Goal: Transaction & Acquisition: Obtain resource

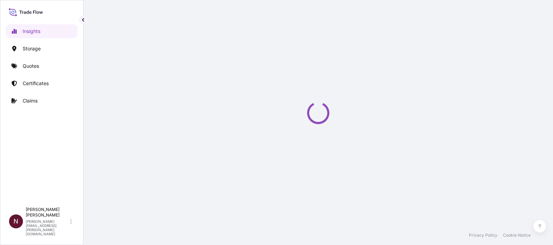
select select "2025"
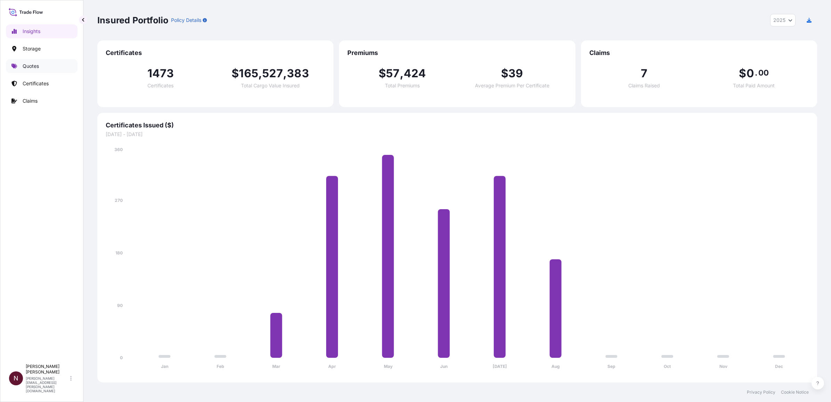
click at [37, 69] on p "Quotes" at bounding box center [31, 66] width 16 height 7
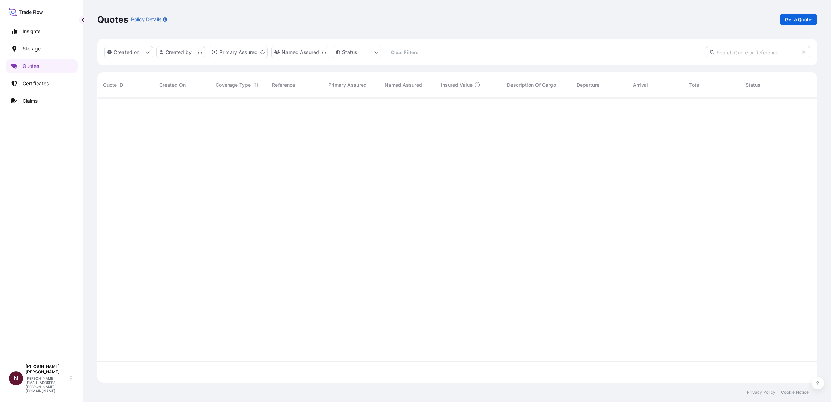
scroll to position [282, 713]
click at [553, 16] on p "Get a Quote" at bounding box center [798, 19] width 26 height 7
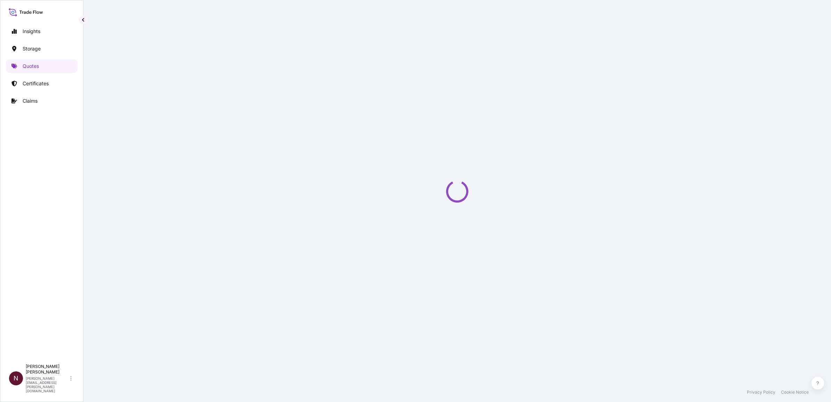
select select "Water"
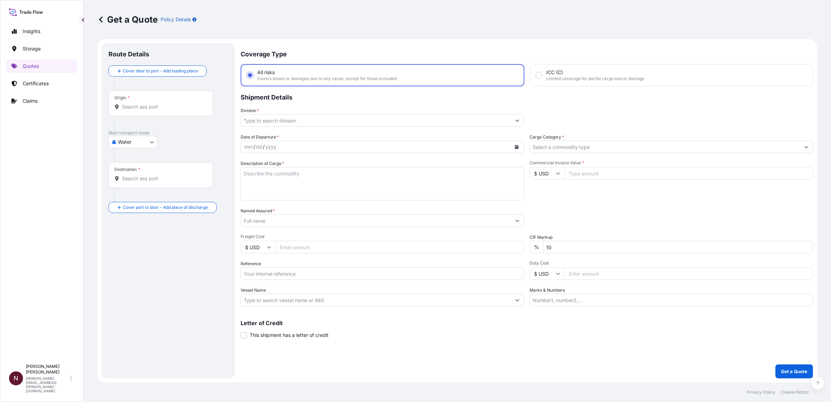
click at [266, 245] on input "Reference" at bounding box center [382, 273] width 283 height 13
paste input "SA1015241325"
type input "SA1015241325"
click at [145, 106] on input "Origin *" at bounding box center [163, 106] width 82 height 7
click at [143, 108] on input "Origin * Please select an origin" at bounding box center [163, 106] width 82 height 7
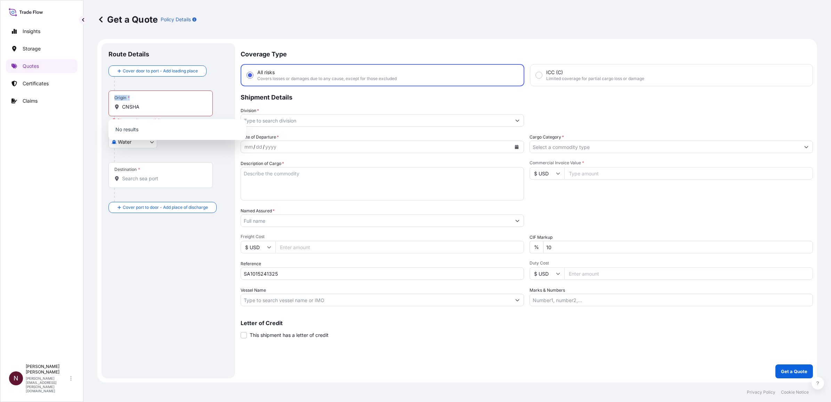
drag, startPoint x: 115, startPoint y: 108, endPoint x: 101, endPoint y: 108, distance: 14.3
click at [101, 108] on form "Route Details Cover door to port - Add loading place Place of loading Road / In…" at bounding box center [457, 210] width 720 height 343
drag, startPoint x: 101, startPoint y: 108, endPoint x: 129, endPoint y: 105, distance: 28.7
click at [137, 106] on input "CNSHA" at bounding box center [163, 106] width 82 height 7
click at [129, 105] on input "CNSHA" at bounding box center [163, 106] width 82 height 7
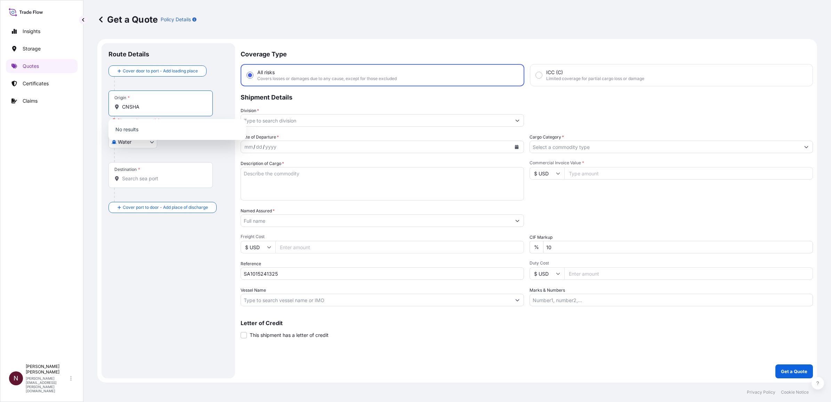
click at [129, 105] on input "CNSHA" at bounding box center [163, 106] width 82 height 7
type input "D"
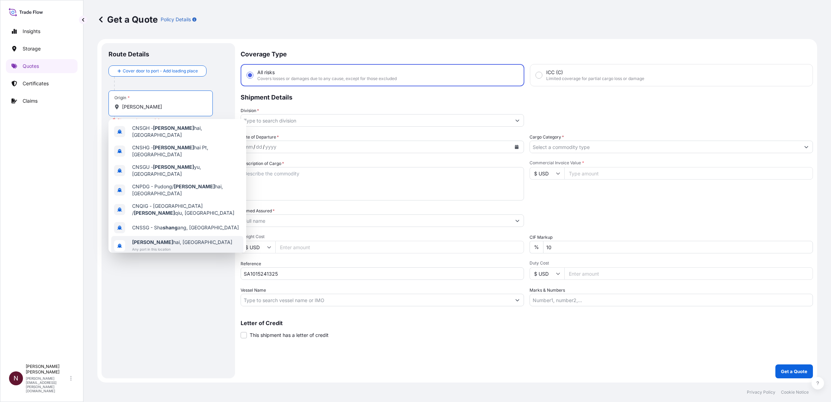
click at [162, 239] on span "Shang hai, China" at bounding box center [182, 242] width 100 height 7
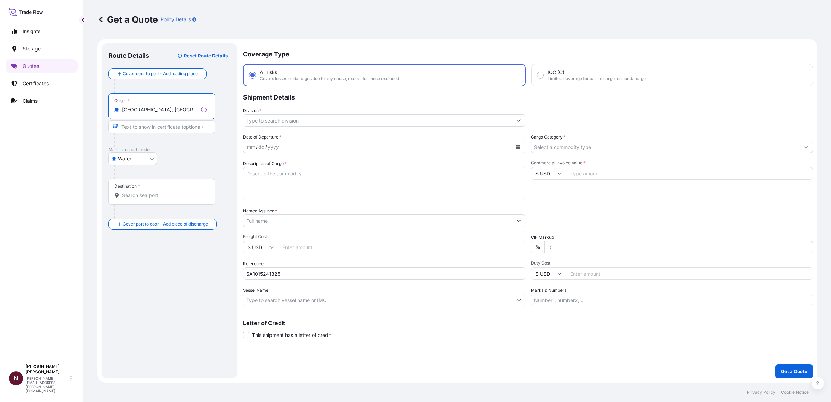
type input "[GEOGRAPHIC_DATA], [GEOGRAPHIC_DATA]"
click at [122, 197] on input "Destination *" at bounding box center [164, 195] width 84 height 7
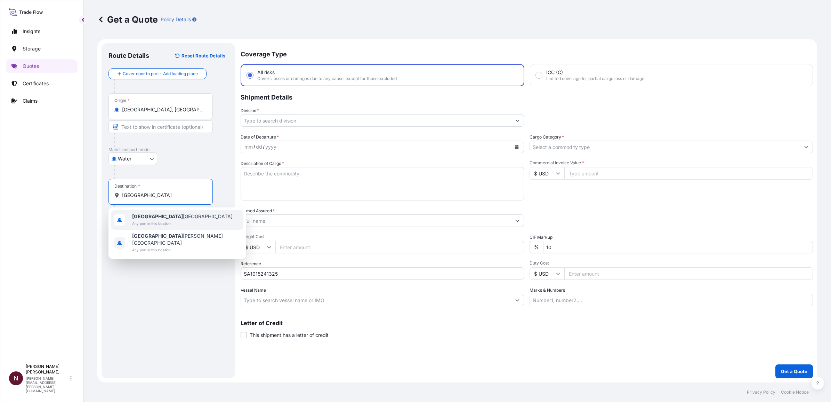
click at [160, 220] on span "Any port in this location" at bounding box center [182, 223] width 100 height 7
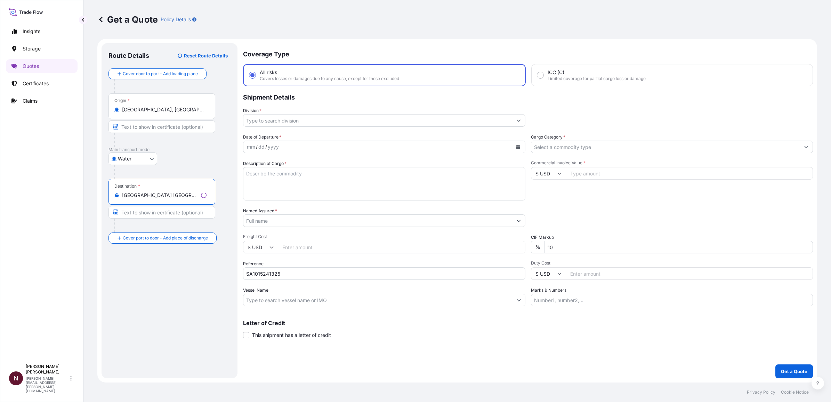
type input "Riyadh Saudi Arabia"
click at [268, 126] on div "Coverage Type All risks Covers losses or damages due to any cause, except for t…" at bounding box center [528, 210] width 570 height 335
click at [265, 119] on input "Division *" at bounding box center [376, 120] width 270 height 13
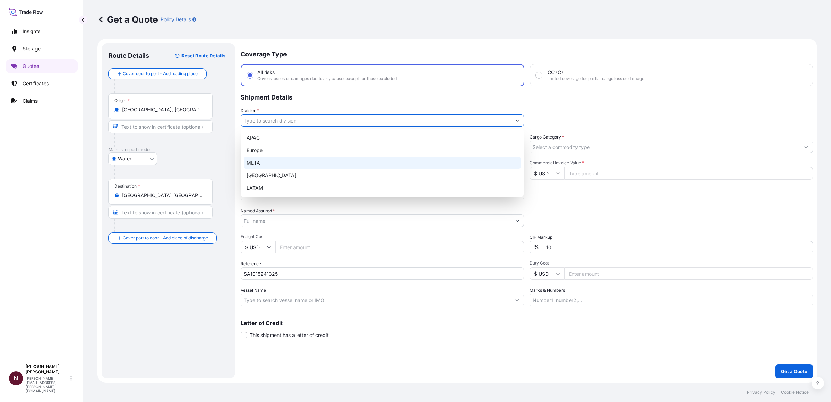
click at [256, 164] on div "META" at bounding box center [382, 162] width 277 height 13
type input "META"
click at [518, 122] on button "Show suggestions" at bounding box center [517, 120] width 13 height 13
click at [514, 101] on p "Shipment Details" at bounding box center [527, 96] width 572 height 21
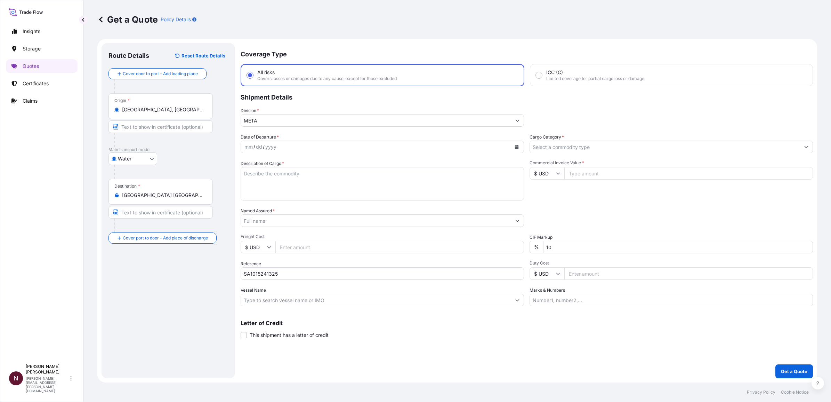
click at [518, 147] on icon "Calendar" at bounding box center [517, 147] width 4 height 4
click at [321, 219] on div "15" at bounding box center [319, 218] width 13 height 13
click at [262, 180] on textarea "Description of Cargo *" at bounding box center [382, 183] width 283 height 33
paste textarea "COMFORTER SET"
type textarea "COMFORTER SET"
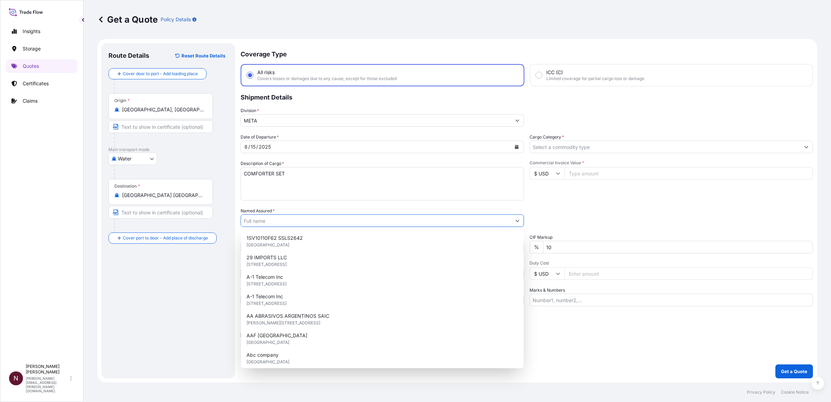
click at [268, 224] on input "Named Assured *" at bounding box center [376, 220] width 270 height 13
paste input "TEX MIX INC"
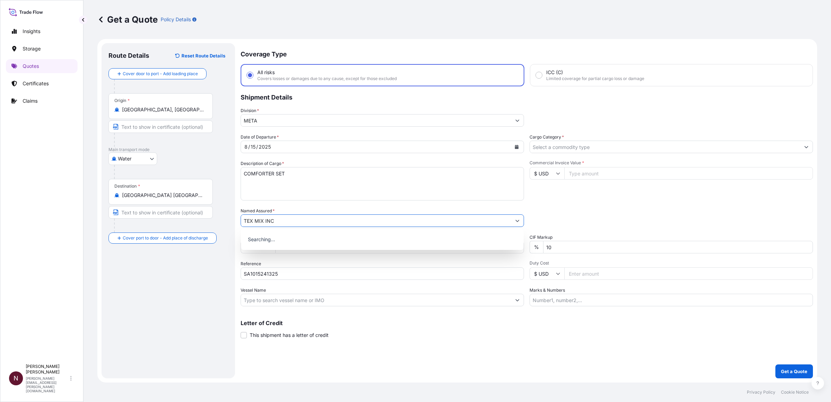
type input "TEX MIX INC"
click at [553, 205] on div "Date of Departure * 8 / 15 / 2025 Cargo Category * Description of Cargo * COMFO…" at bounding box center [527, 220] width 572 height 172
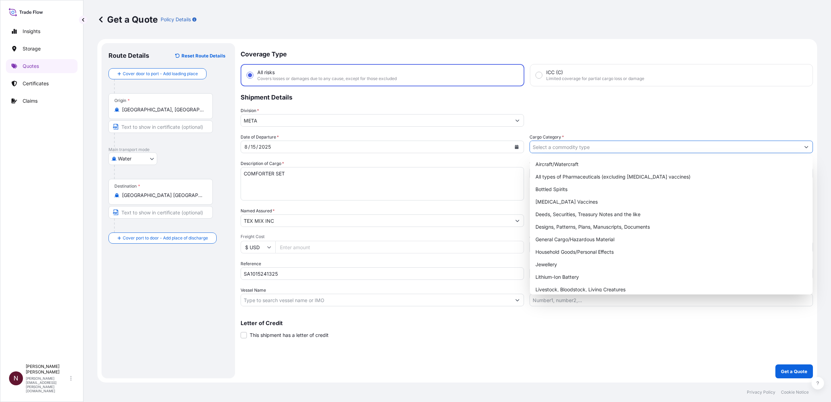
click at [553, 142] on input "Cargo Category *" at bounding box center [665, 146] width 270 height 13
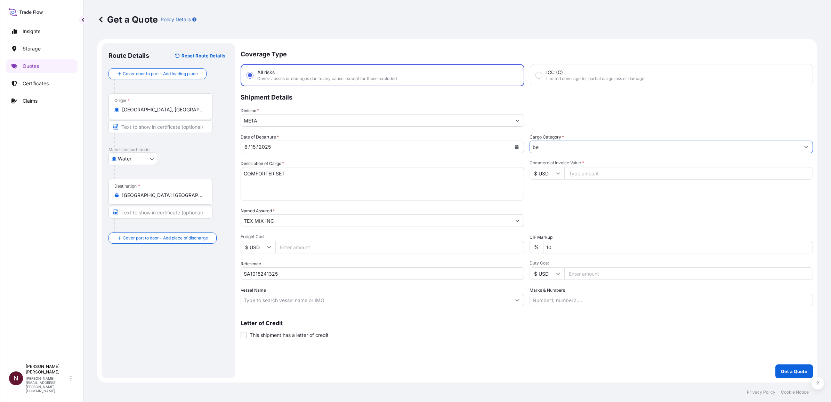
type input "b"
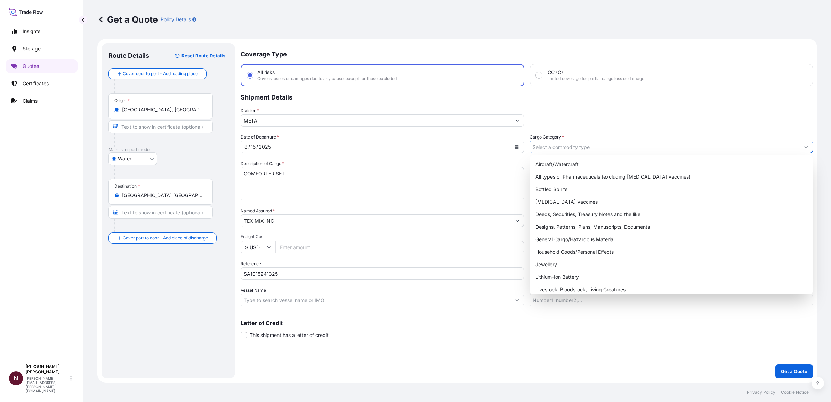
type input "b"
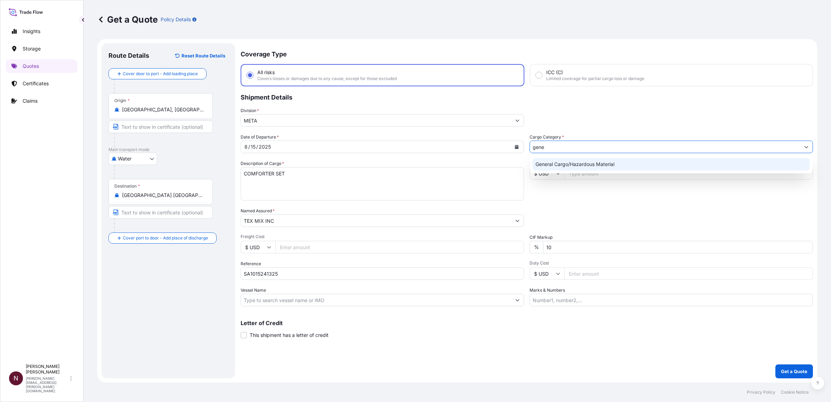
click at [553, 164] on div "General Cargo/Hazardous Material" at bounding box center [671, 164] width 277 height 13
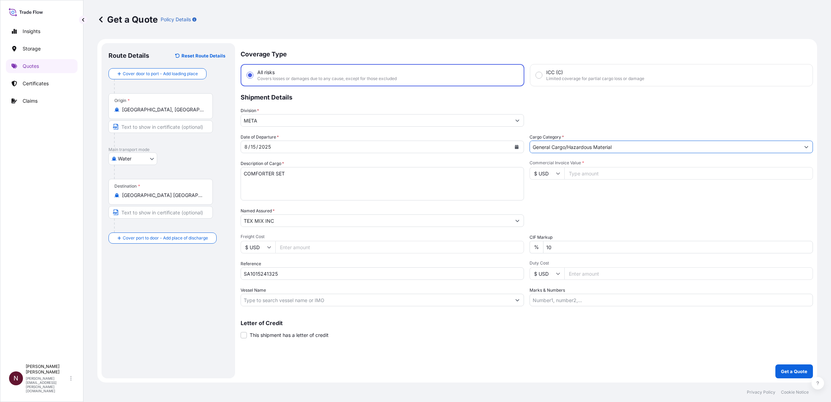
type input "General Cargo/Hazardous Material"
click at [553, 173] on input "Commercial Invoice Value *" at bounding box center [688, 173] width 249 height 13
drag, startPoint x: 560, startPoint y: 249, endPoint x: 520, endPoint y: 242, distance: 40.5
click at [520, 242] on div "Date of Departure * 8 / 15 / 2025 Cargo Category * General Cargo/Hazardous Mate…" at bounding box center [527, 220] width 572 height 172
type input "0"
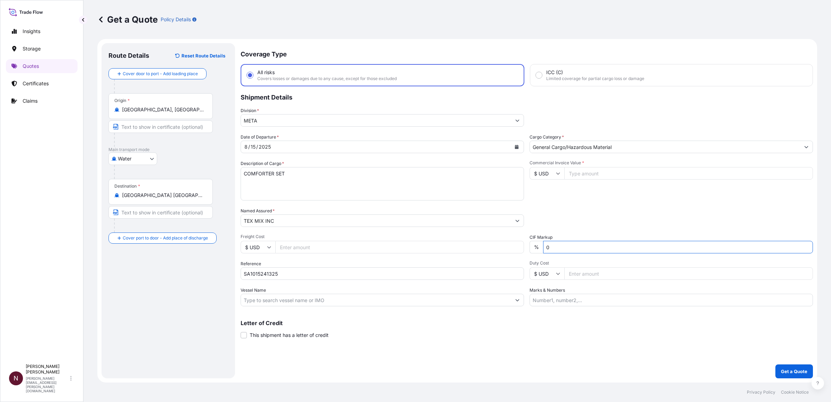
click at [553, 175] on input "Commercial Invoice Value *" at bounding box center [688, 173] width 249 height 13
paste input "172735.95"
type input "172735.95"
click at [553, 208] on div "Packing Category Type to search a container mode Please select a primary mode o…" at bounding box center [671, 216] width 283 height 19
click at [553, 245] on button "Get a Quote" at bounding box center [794, 371] width 38 height 14
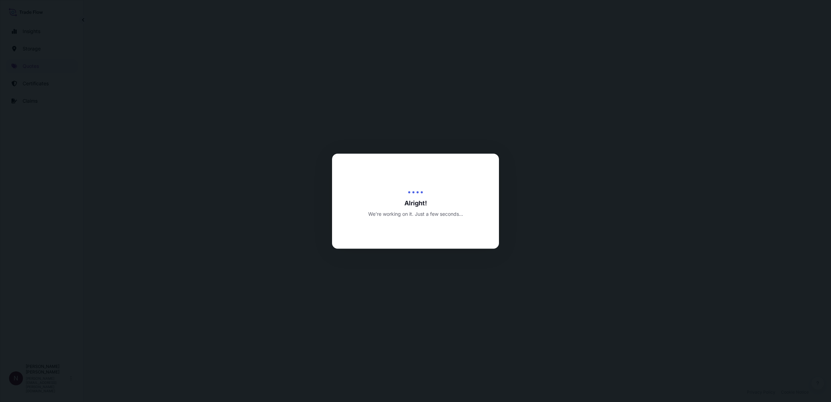
select select "Water"
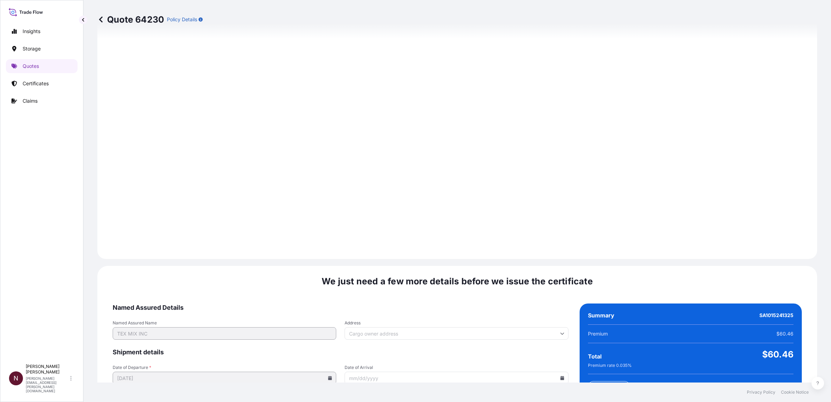
scroll to position [908, 0]
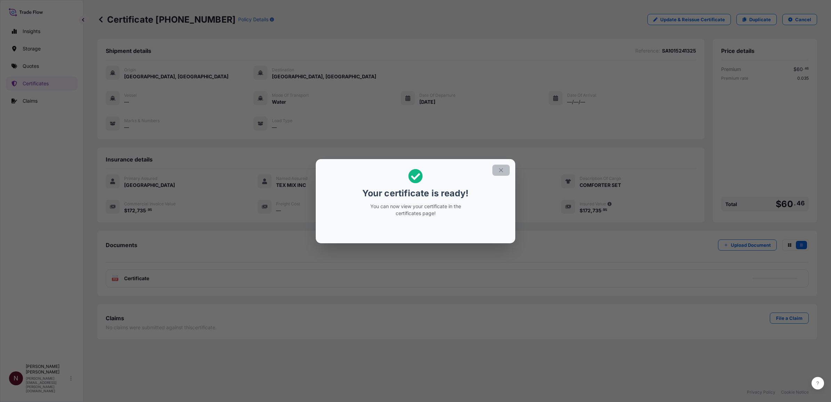
click at [498, 169] on icon "button" at bounding box center [501, 170] width 6 height 6
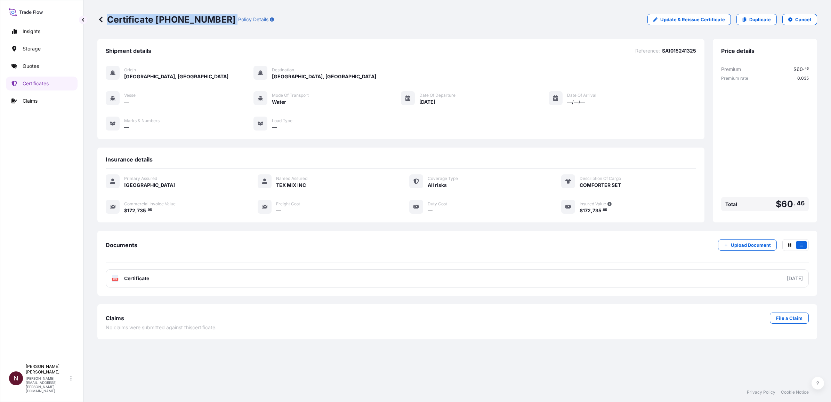
click at [212, 20] on div "Certificate 31614-1569-1 Policy Details" at bounding box center [185, 19] width 177 height 11
drag, startPoint x: 155, startPoint y: 18, endPoint x: 215, endPoint y: 23, distance: 59.3
click at [215, 23] on div "Certificate 31614-1569-1 Policy Details" at bounding box center [185, 19] width 177 height 11
copy p "31614-1569-1"
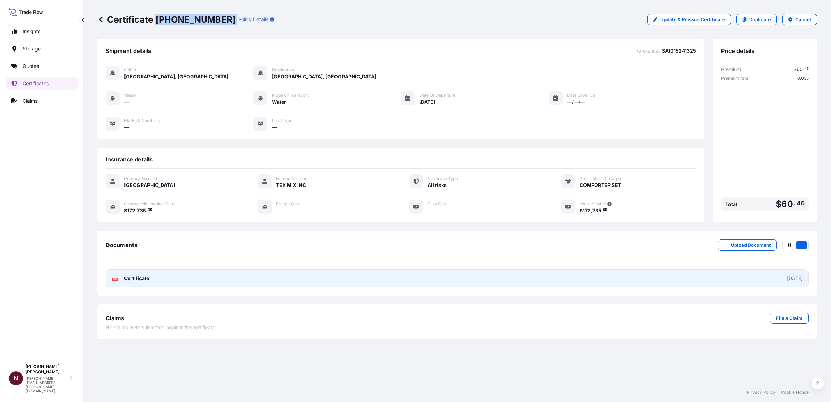
click at [124, 245] on span "Certificate" at bounding box center [136, 278] width 25 height 7
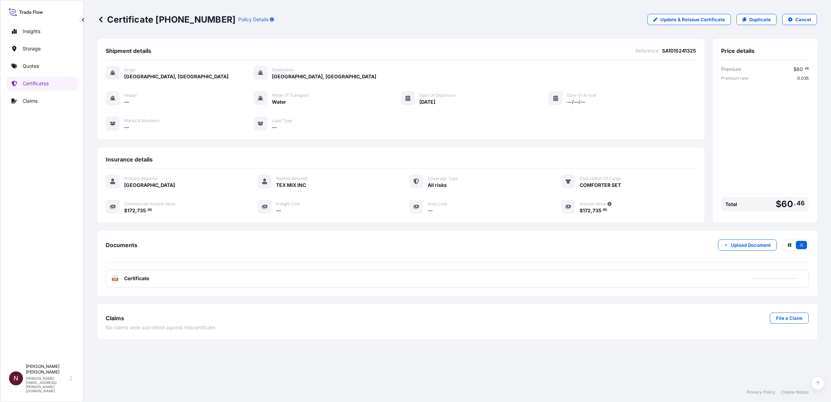
click at [553, 245] on div "PDF Certificate" at bounding box center [457, 278] width 703 height 18
click at [156, 245] on div "PDF Certificate" at bounding box center [457, 278] width 703 height 18
click at [136, 245] on span "Certificate" at bounding box center [136, 278] width 25 height 7
